Goal: Browse casually

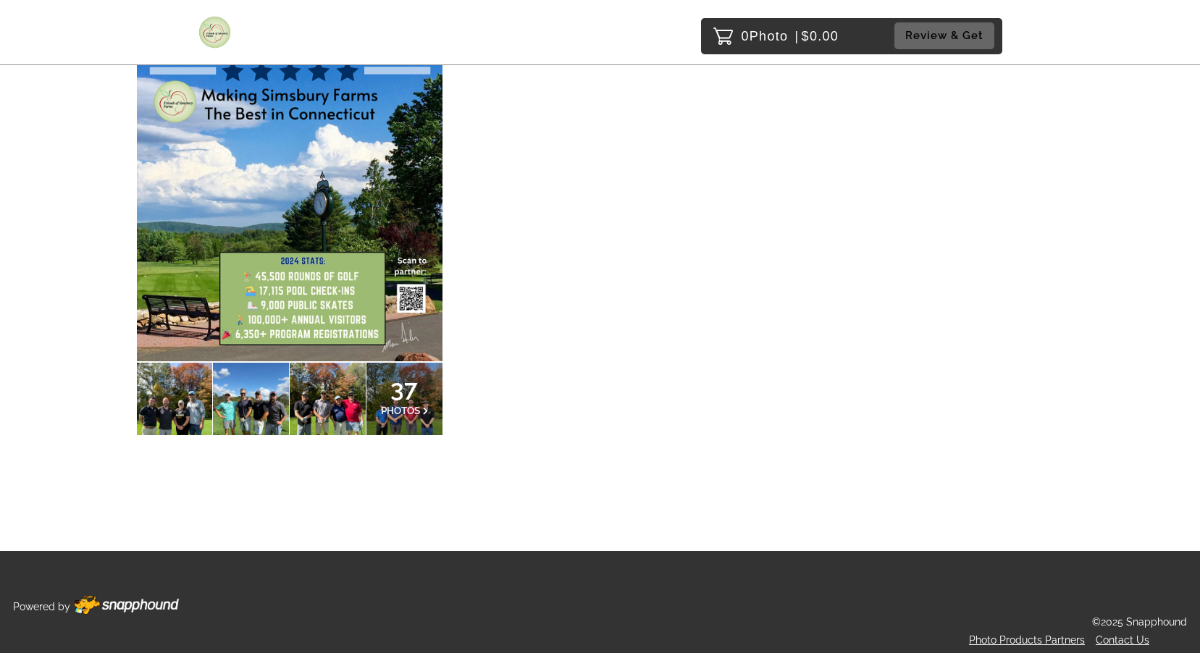
scroll to position [222, 0]
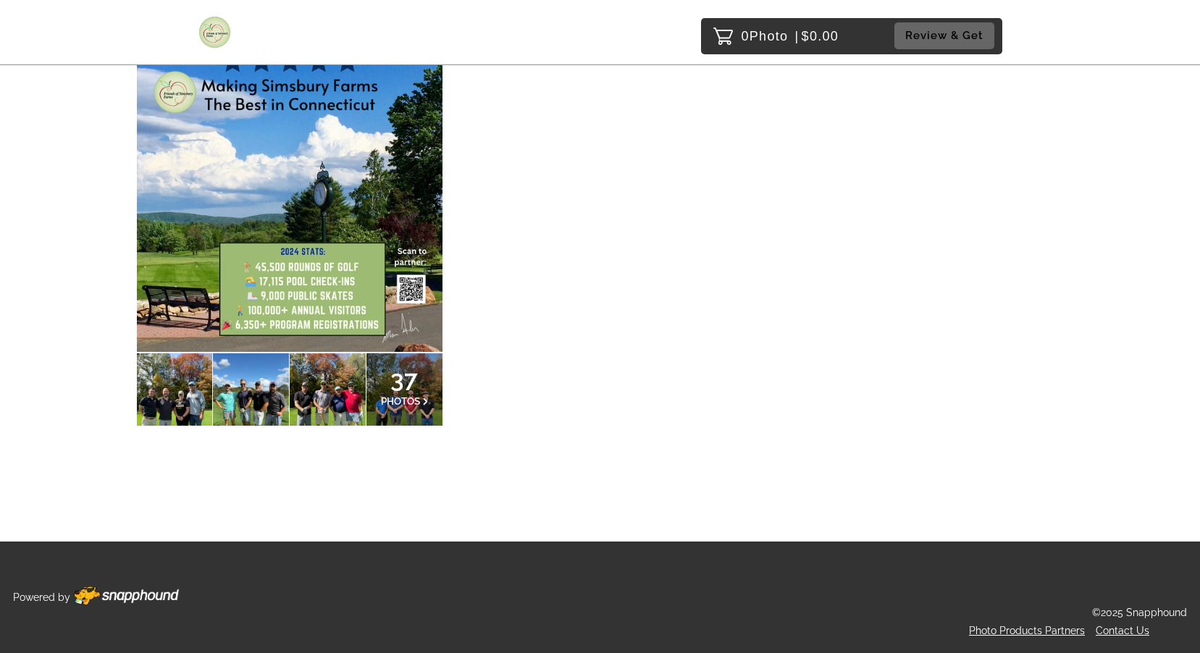
click at [154, 390] on div at bounding box center [175, 389] width 76 height 72
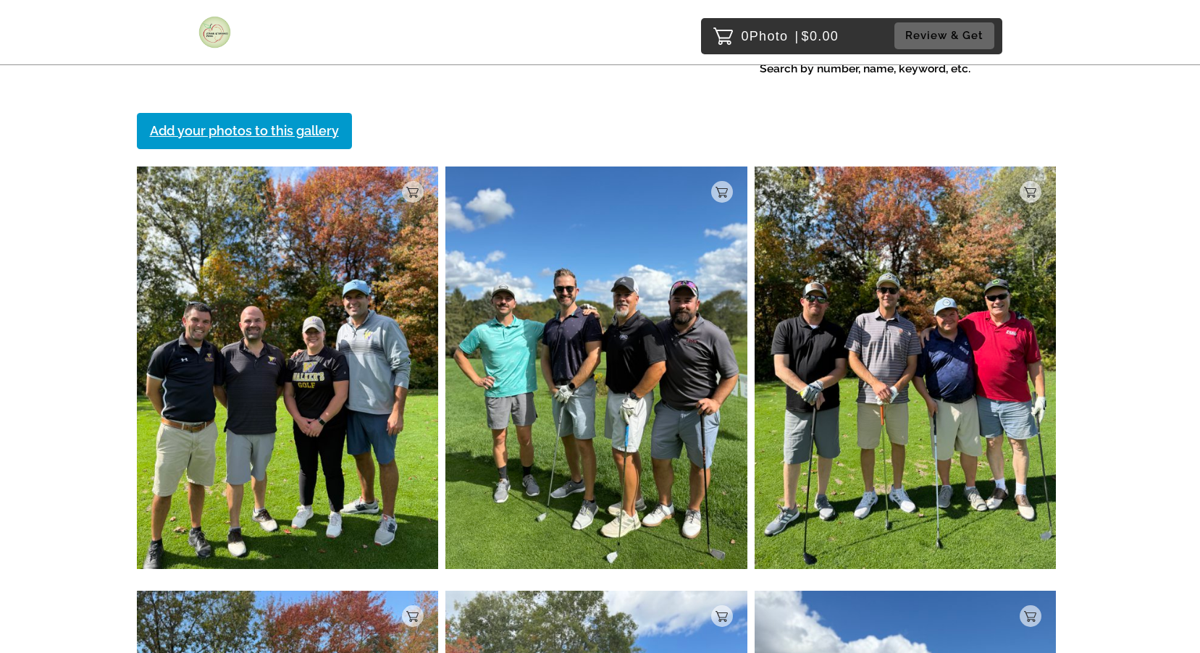
scroll to position [145, 0]
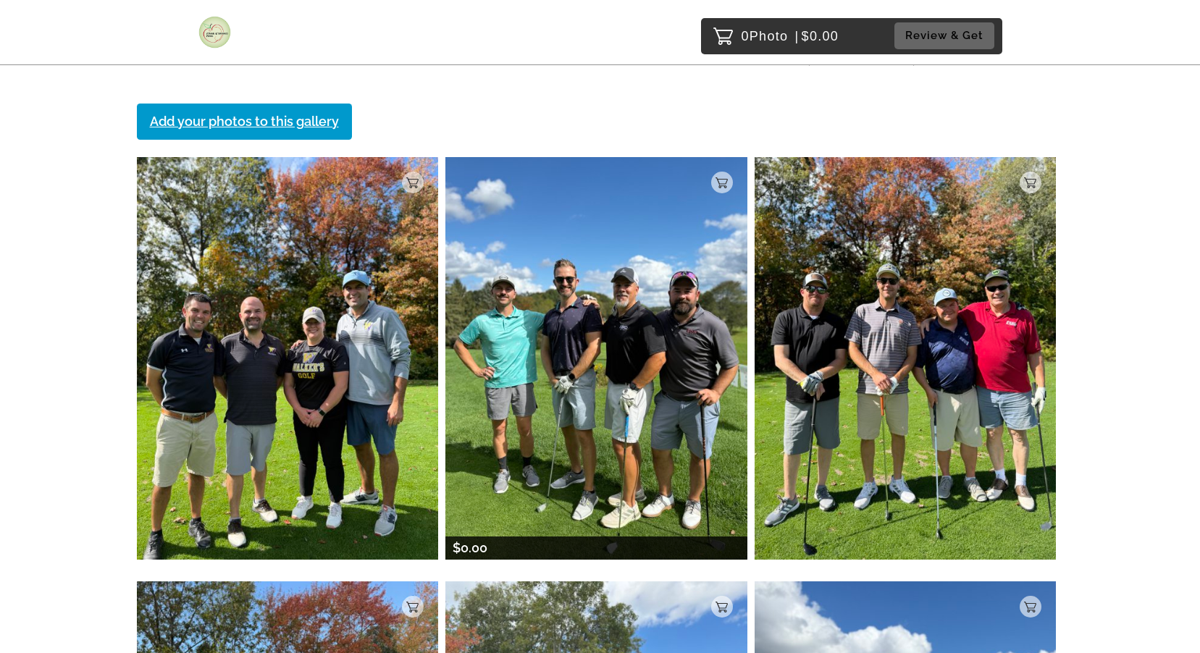
click at [631, 311] on img at bounding box center [596, 358] width 302 height 403
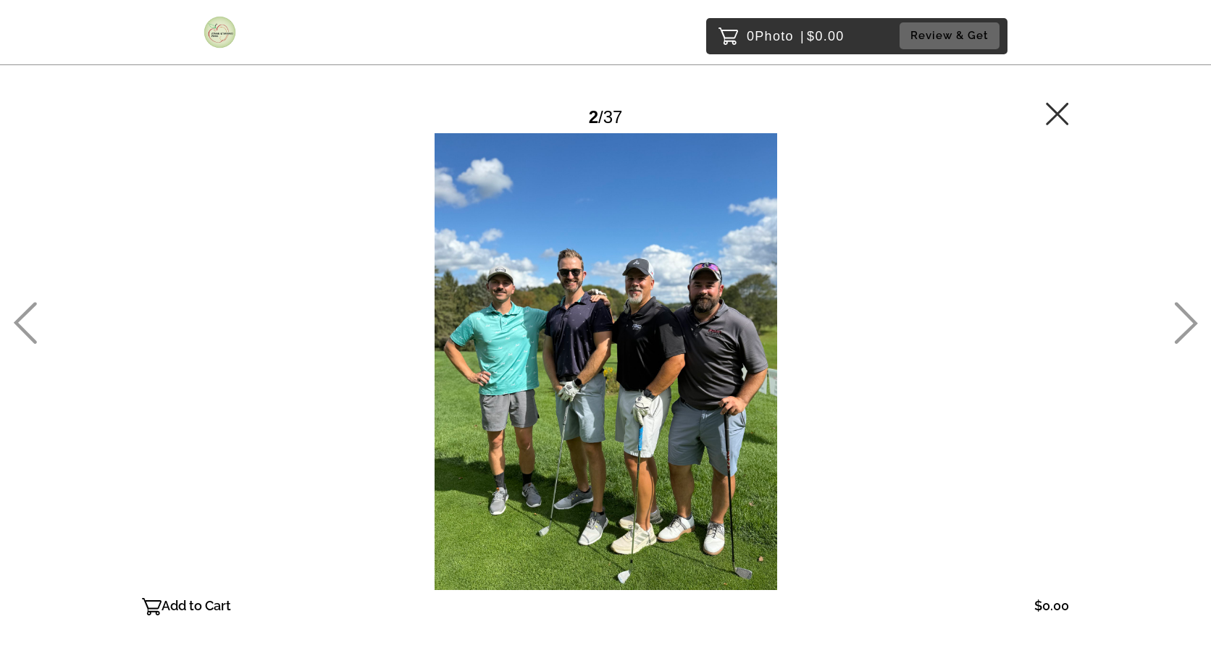
click at [1069, 103] on main "Password Checker bypassed 2 / 37 Add to Cart $0.00 Gallery $0.00 Add" at bounding box center [605, 335] width 1043 height 671
click at [1059, 112] on icon at bounding box center [1057, 113] width 22 height 22
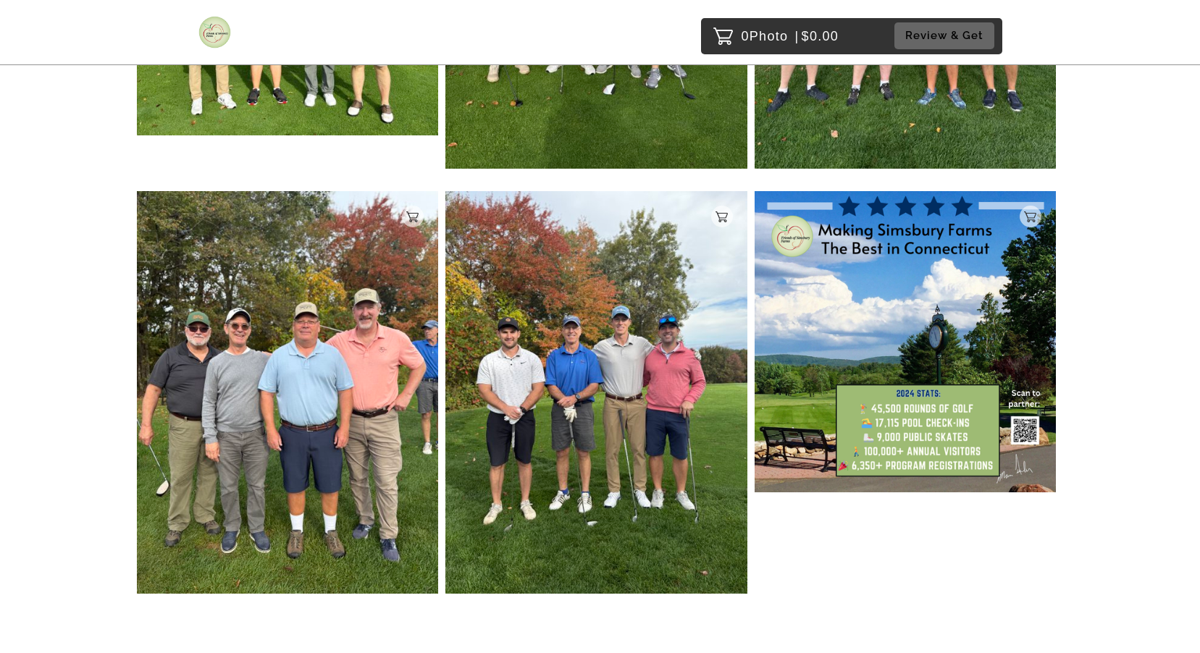
scroll to position [4905, 0]
